Goal: Navigation & Orientation: Find specific page/section

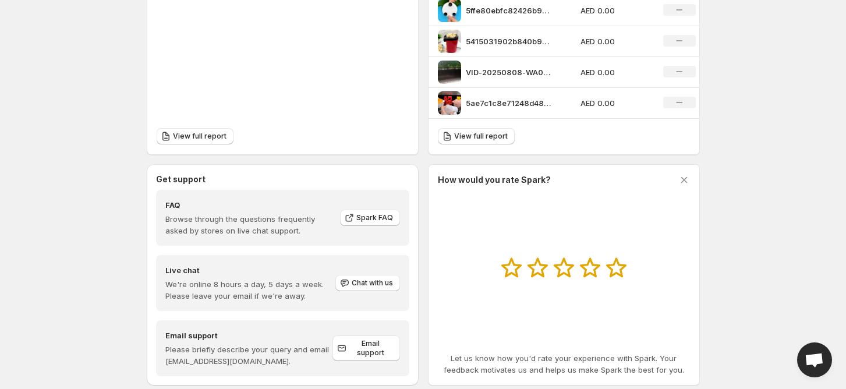
scroll to position [503, 0]
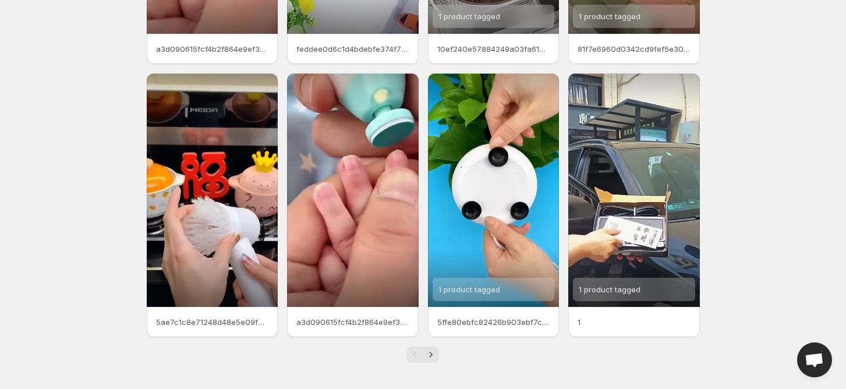
scroll to position [245, 0]
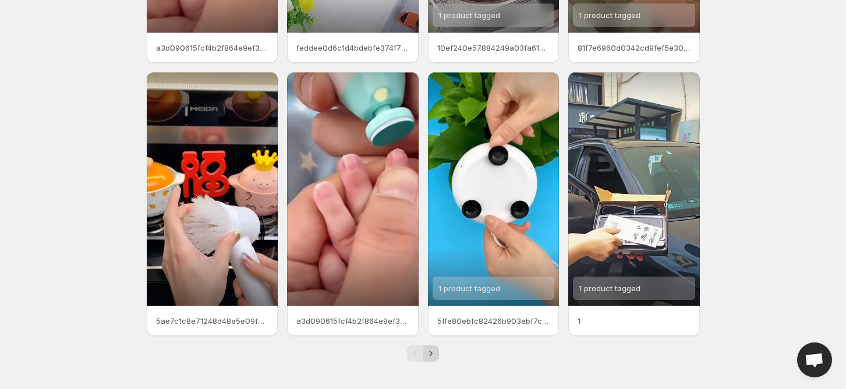
click at [428, 355] on icon "Next" at bounding box center [431, 354] width 12 height 12
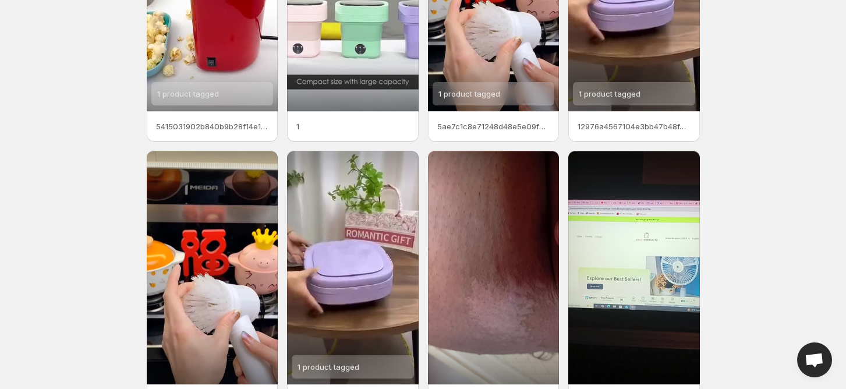
scroll to position [245, 0]
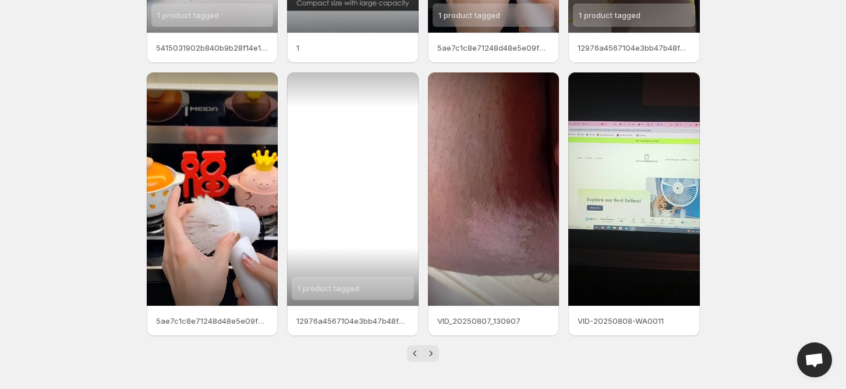
click at [375, 219] on div "1 product tagged" at bounding box center [353, 188] width 132 height 233
